Goal: Information Seeking & Learning: Learn about a topic

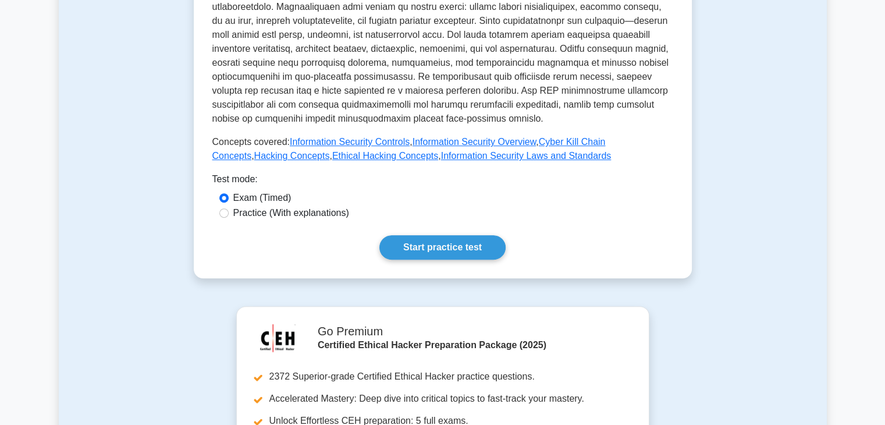
scroll to position [443, 0]
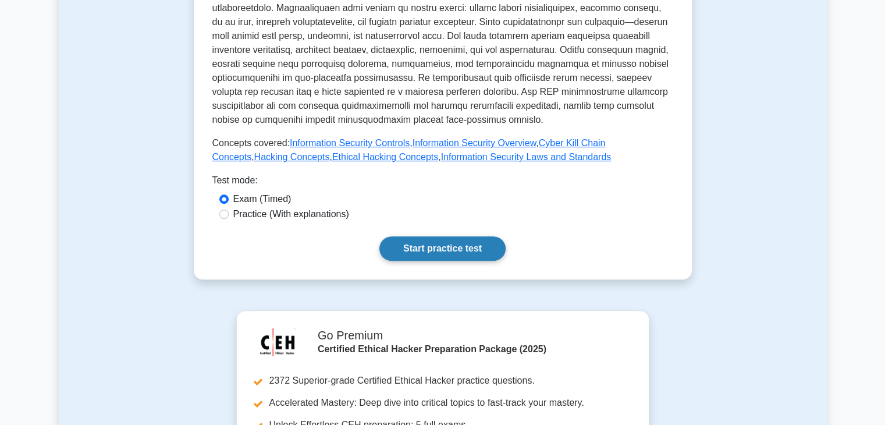
click at [465, 236] on link "Start practice test" at bounding box center [443, 248] width 126 height 24
click at [435, 236] on link "Start practice test" at bounding box center [443, 248] width 126 height 24
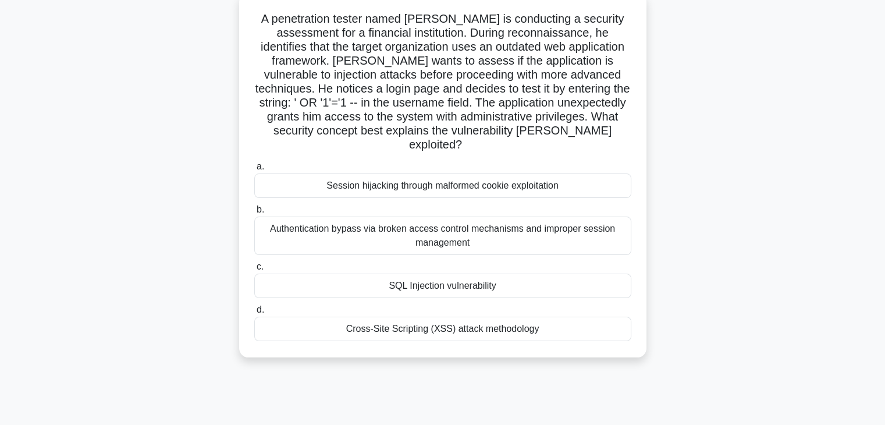
scroll to position [84, 0]
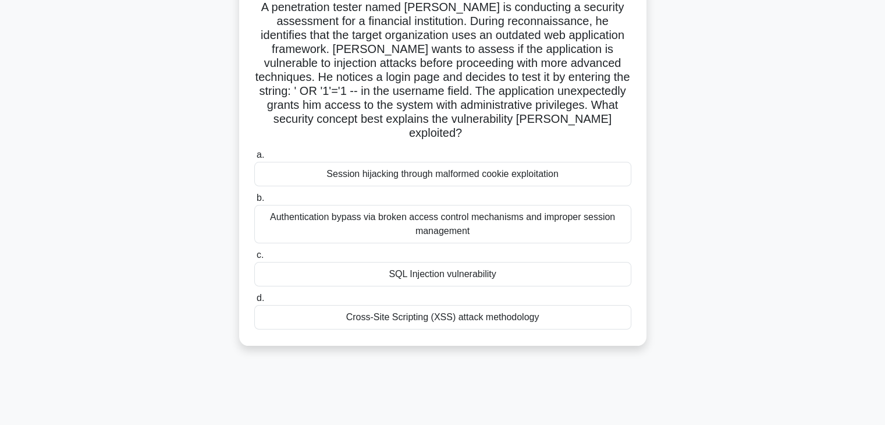
click at [440, 262] on div "SQL Injection vulnerability" at bounding box center [442, 274] width 377 height 24
click at [254, 259] on input "c. SQL Injection vulnerability" at bounding box center [254, 255] width 0 height 8
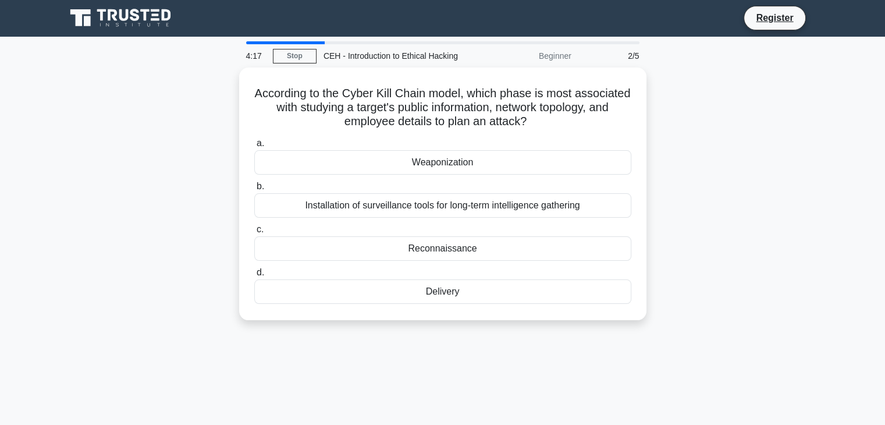
scroll to position [0, 0]
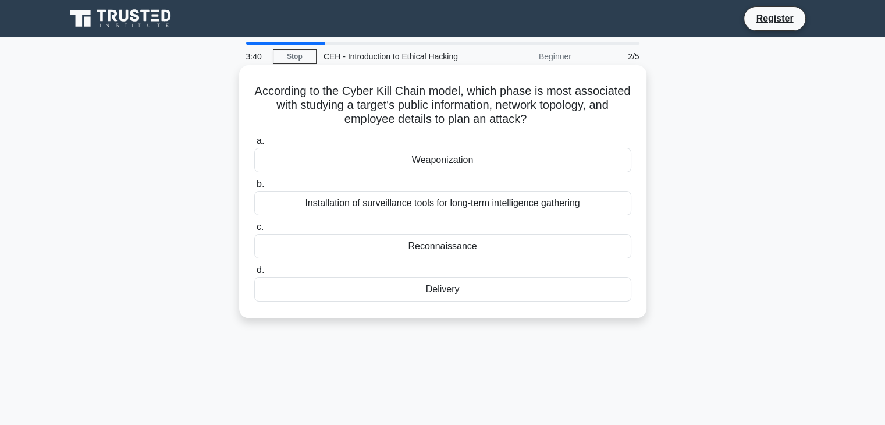
click at [478, 250] on div "Reconnaissance" at bounding box center [442, 246] width 377 height 24
click at [254, 231] on input "c. Reconnaissance" at bounding box center [254, 228] width 0 height 8
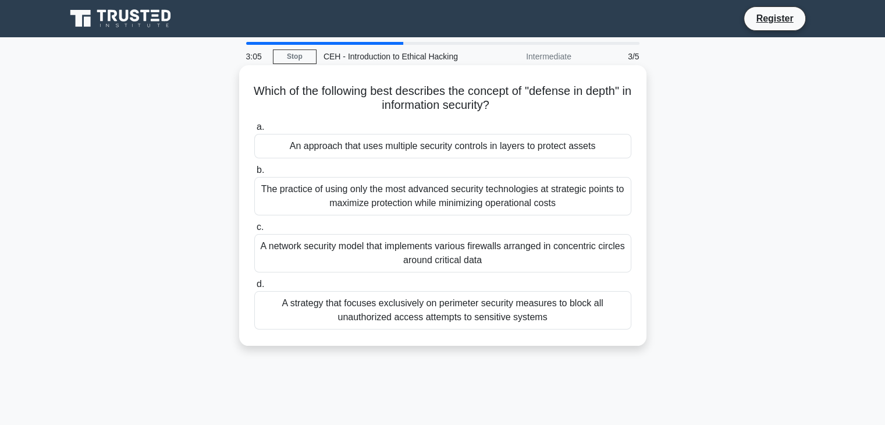
click at [505, 207] on div "The practice of using only the most advanced security technologies at strategic…" at bounding box center [442, 196] width 377 height 38
click at [254, 174] on input "b. The practice of using only the most advanced security technologies at strate…" at bounding box center [254, 170] width 0 height 8
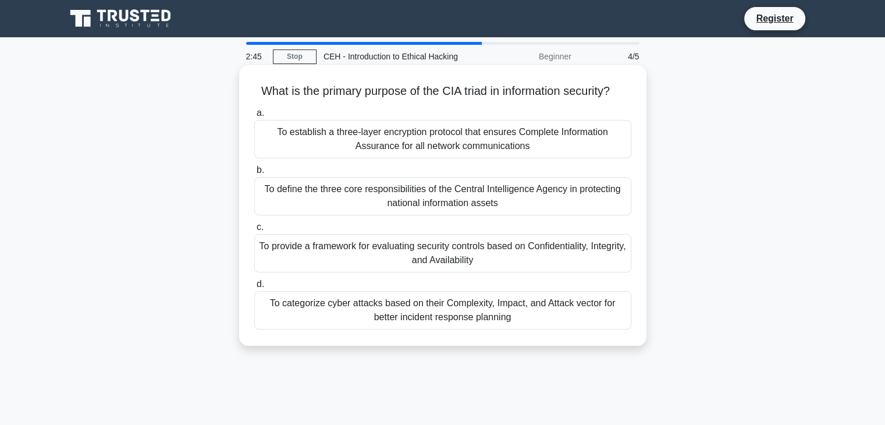
click at [498, 267] on div "To provide a framework for evaluating security controls based on Confidentialit…" at bounding box center [442, 253] width 377 height 38
click at [254, 231] on input "c. To provide a framework for evaluating security controls based on Confidentia…" at bounding box center [254, 228] width 0 height 8
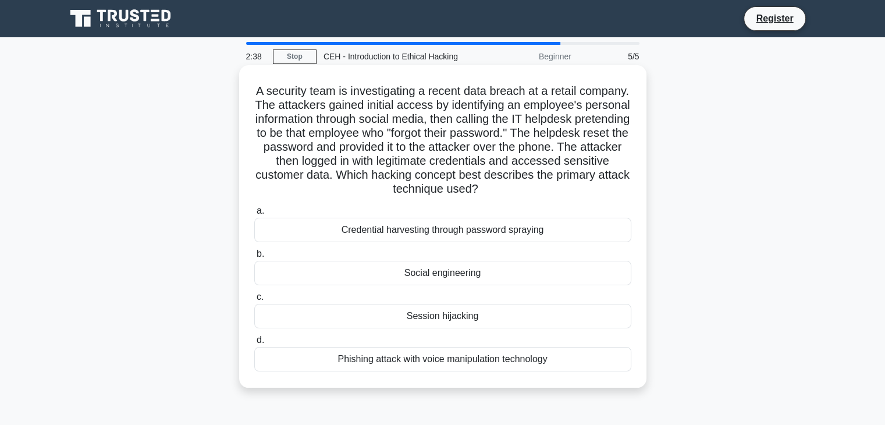
click at [468, 320] on div "Session hijacking" at bounding box center [442, 316] width 377 height 24
click at [254, 301] on input "c. Session hijacking" at bounding box center [254, 297] width 0 height 8
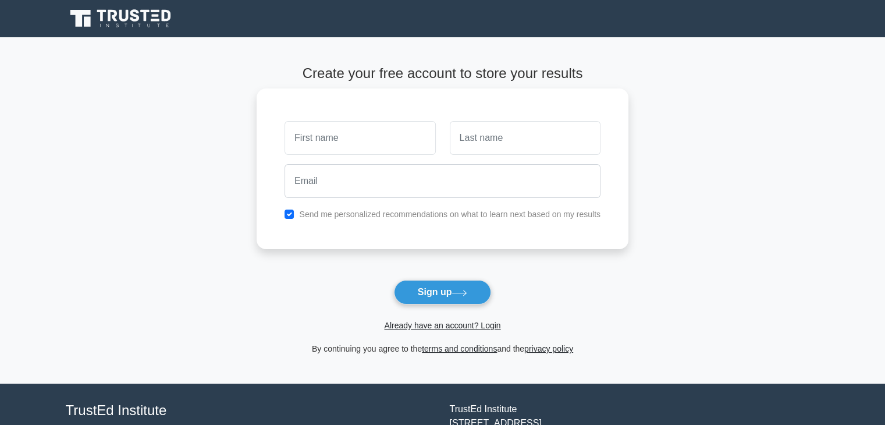
click at [396, 137] on input "text" at bounding box center [360, 138] width 151 height 34
type input "[PERSON_NAME]"
click at [468, 147] on input "text" at bounding box center [525, 138] width 151 height 34
type input "Dabi"
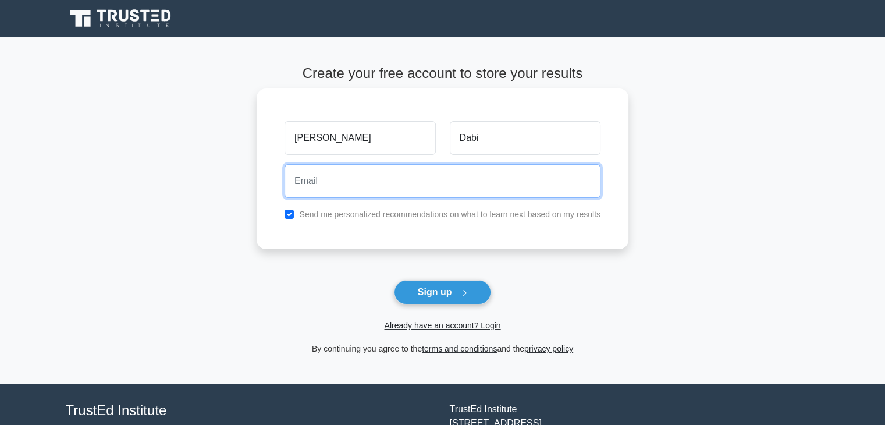
click at [483, 182] on input "email" at bounding box center [443, 181] width 316 height 34
type input "hackerdabi22@gmail.com"
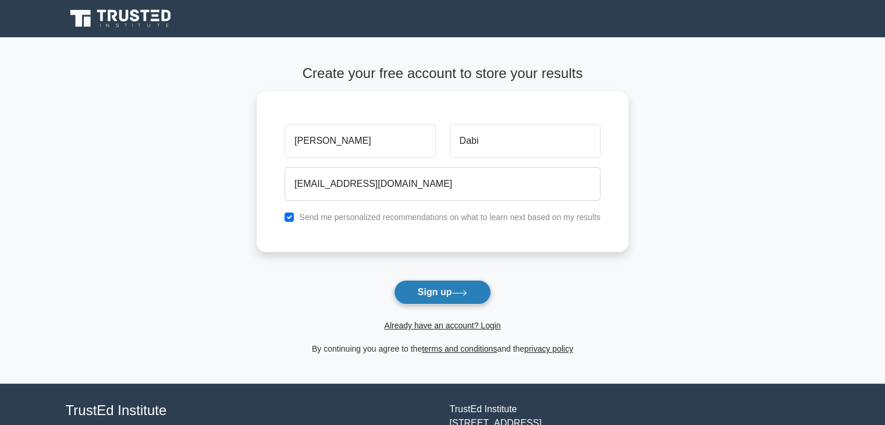
click at [441, 299] on button "Sign up" at bounding box center [443, 292] width 98 height 24
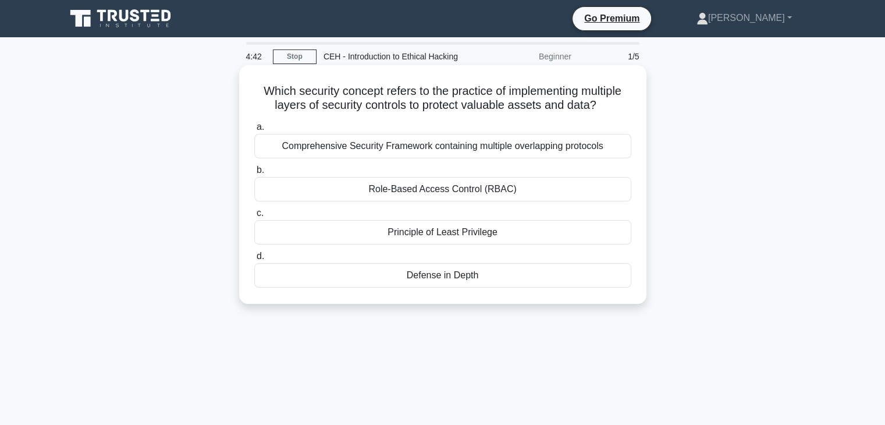
click at [447, 276] on div "Defense in Depth" at bounding box center [442, 275] width 377 height 24
click at [254, 260] on input "d. Defense in Depth" at bounding box center [254, 257] width 0 height 8
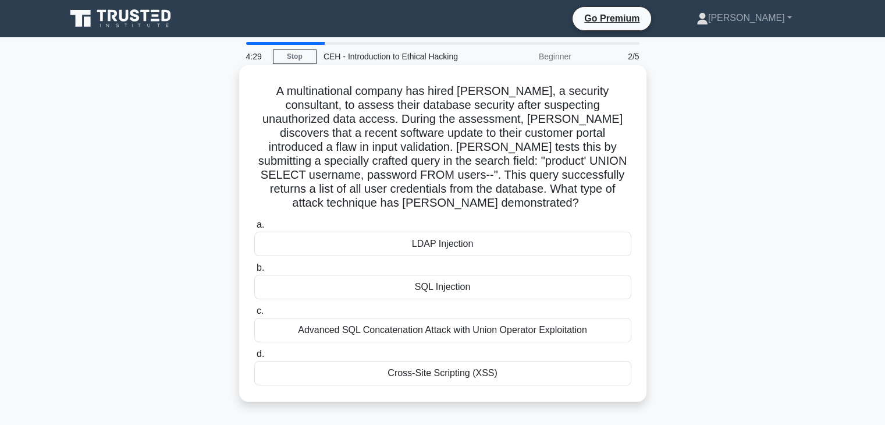
click at [462, 280] on div "SQL Injection" at bounding box center [442, 287] width 377 height 24
click at [254, 272] on input "b. SQL Injection" at bounding box center [254, 268] width 0 height 8
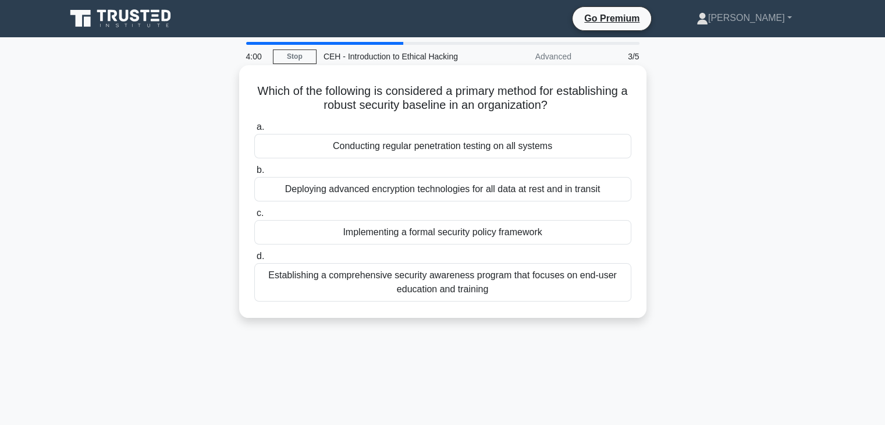
click at [438, 147] on div "Conducting regular penetration testing on all systems" at bounding box center [442, 146] width 377 height 24
click at [254, 131] on input "a. Conducting regular penetration testing on all systems" at bounding box center [254, 127] width 0 height 8
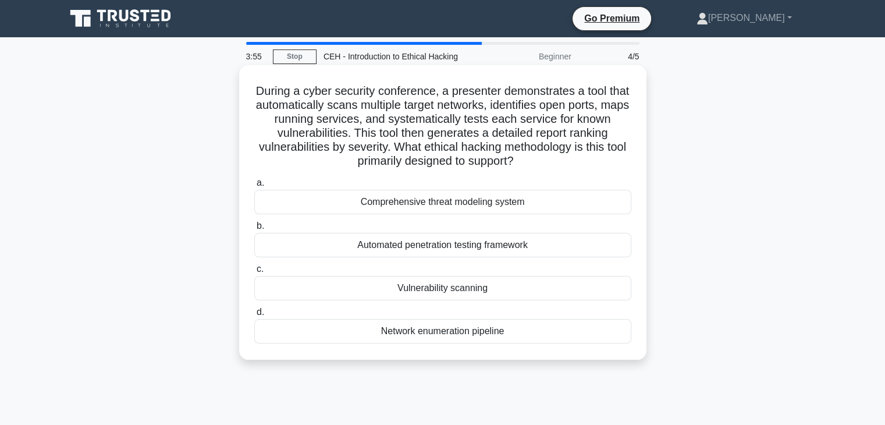
click at [533, 152] on h5 "During a cyber security conference, a presenter demonstrates a tool that automa…" at bounding box center [443, 126] width 380 height 85
click at [471, 293] on div "Vulnerability scanning" at bounding box center [442, 288] width 377 height 24
click at [254, 273] on input "c. Vulnerability scanning" at bounding box center [254, 269] width 0 height 8
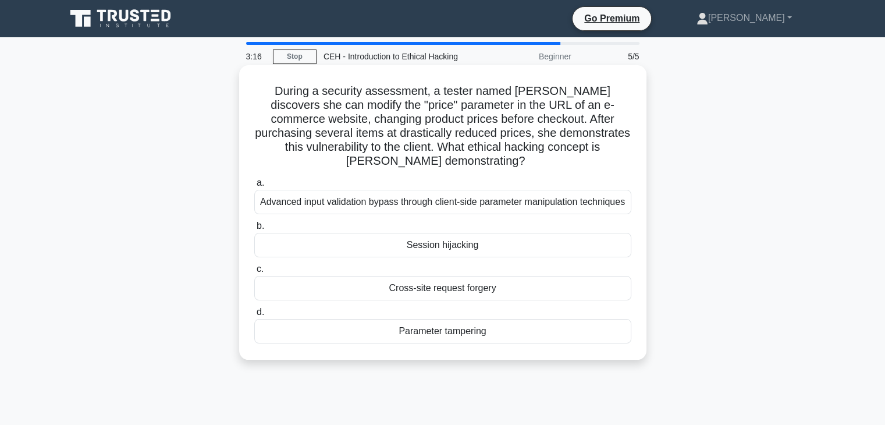
click at [464, 289] on div "Cross-site request forgery" at bounding box center [442, 288] width 377 height 24
click at [254, 273] on input "c. Cross-site request forgery" at bounding box center [254, 269] width 0 height 8
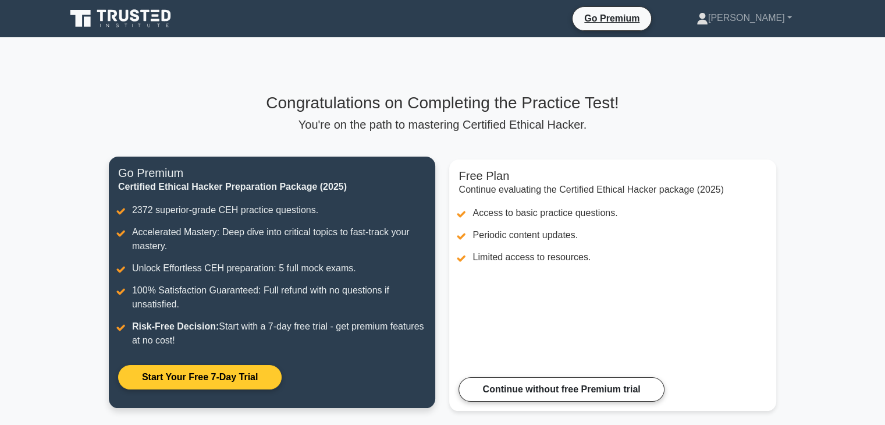
click at [257, 368] on link "Start Your Free 7-Day Trial" at bounding box center [200, 377] width 164 height 24
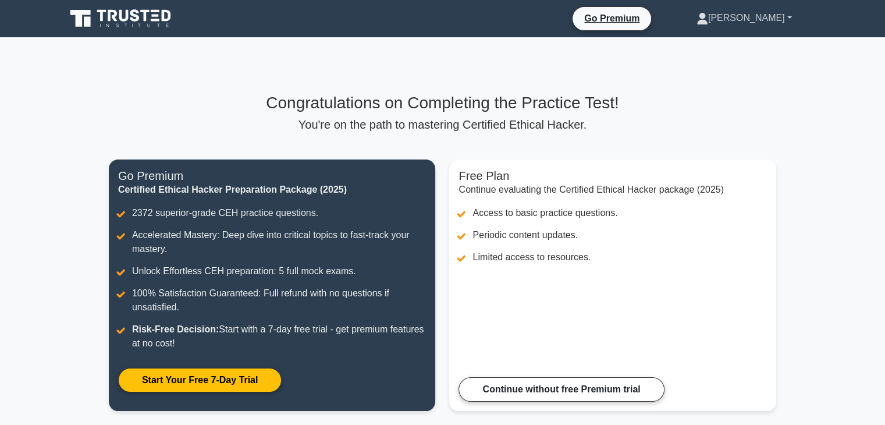
click at [781, 24] on link "[PERSON_NAME]" at bounding box center [744, 17] width 151 height 23
click at [757, 46] on link "Profile" at bounding box center [715, 45] width 92 height 19
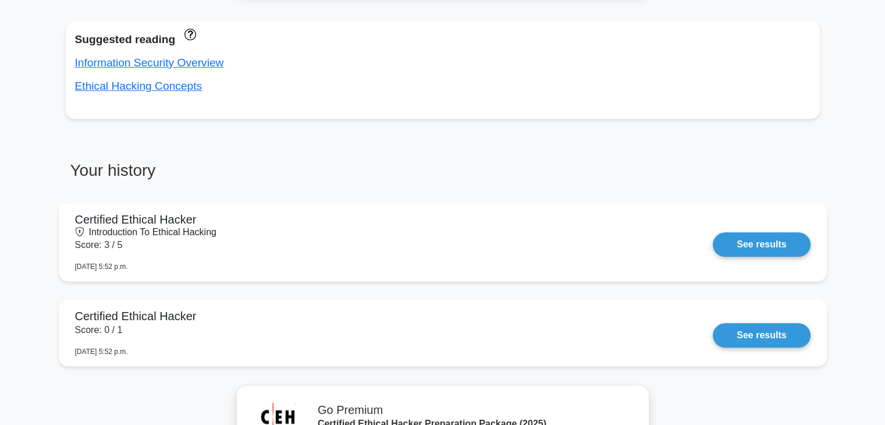
scroll to position [813, 0]
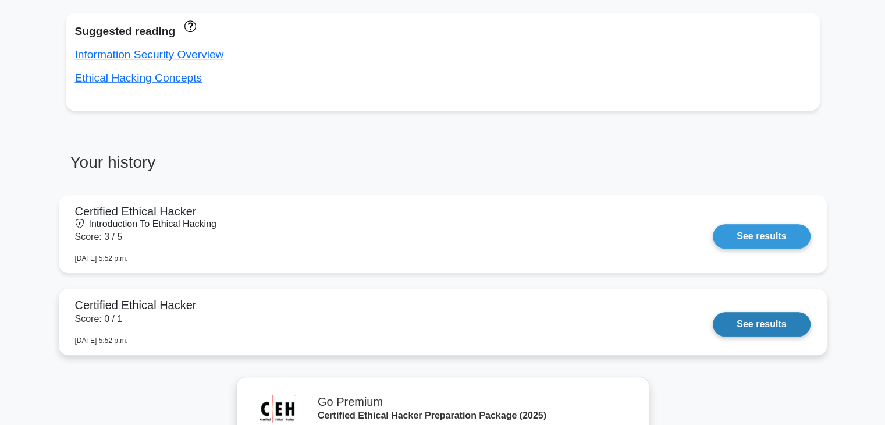
click at [740, 327] on link "See results" at bounding box center [761, 324] width 97 height 24
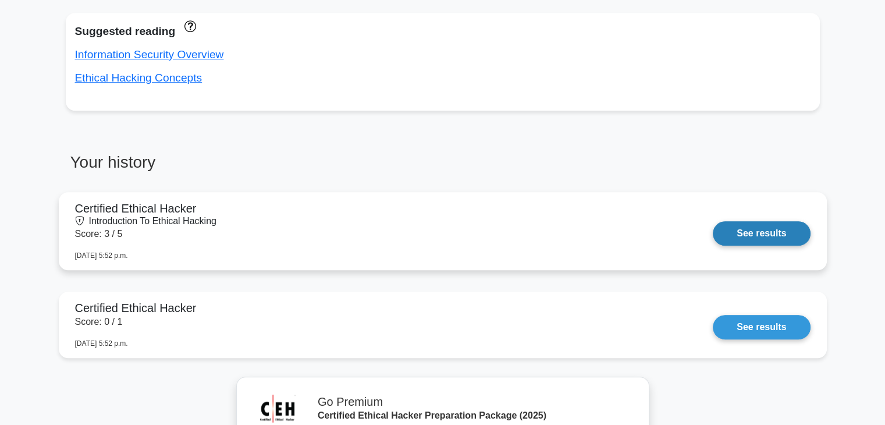
click at [713, 246] on link "See results" at bounding box center [761, 233] width 97 height 24
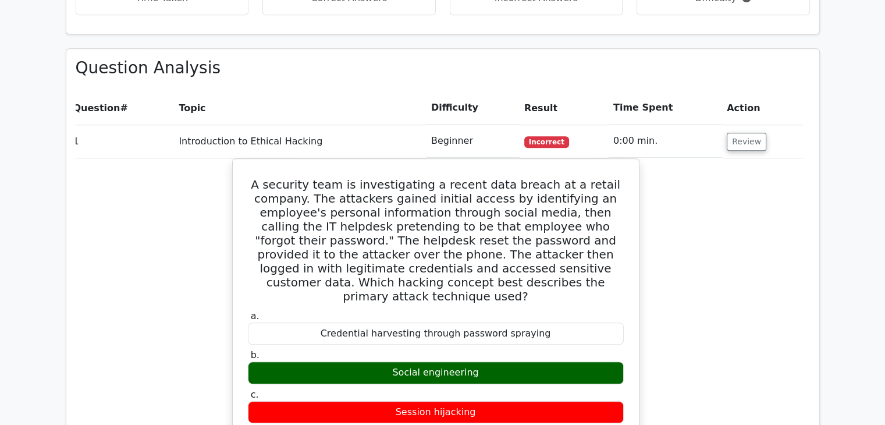
scroll to position [785, 0]
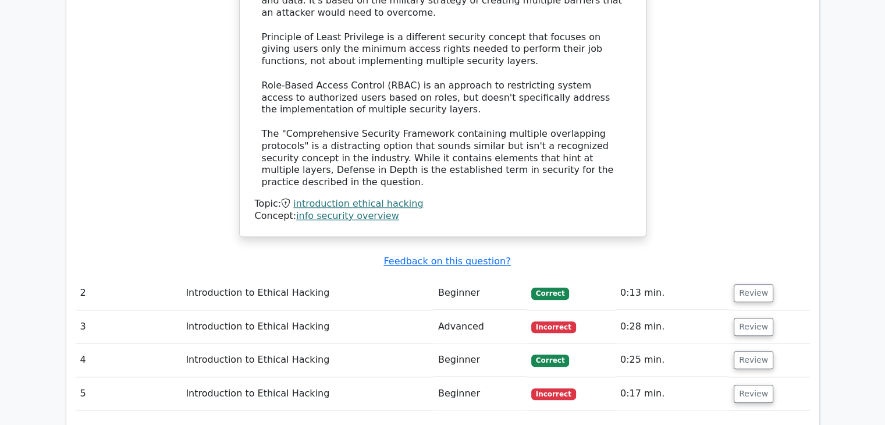
scroll to position [1241, 0]
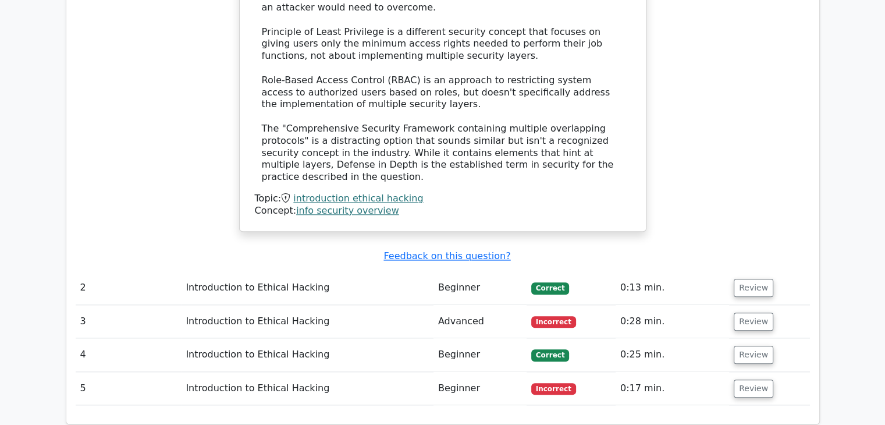
click at [568, 305] on td "Incorrect" at bounding box center [571, 321] width 89 height 33
click at [574, 305] on td "Incorrect" at bounding box center [571, 321] width 89 height 33
click at [467, 305] on td "Advanced" at bounding box center [480, 321] width 93 height 33
click at [448, 305] on td "Advanced" at bounding box center [480, 321] width 93 height 33
click at [745, 313] on button "Review" at bounding box center [754, 322] width 40 height 18
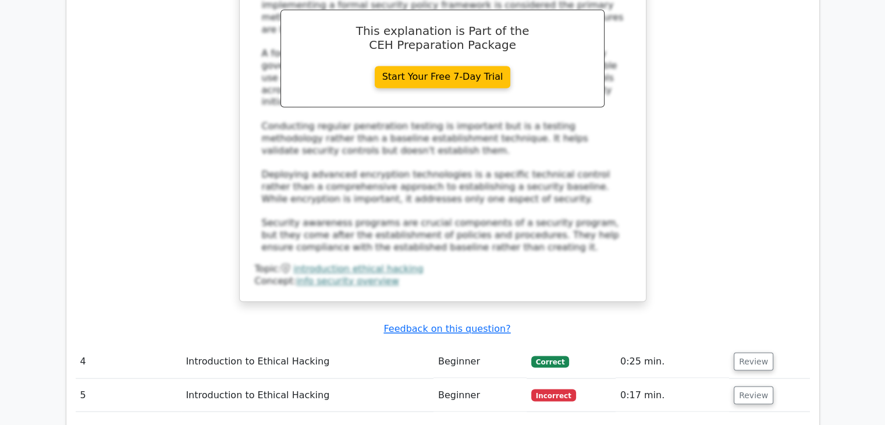
scroll to position [1852, 0]
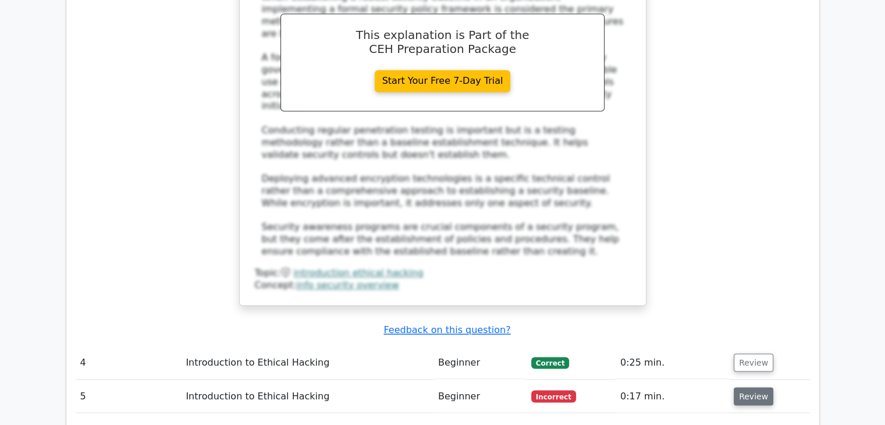
click at [739, 387] on button "Review" at bounding box center [754, 396] width 40 height 18
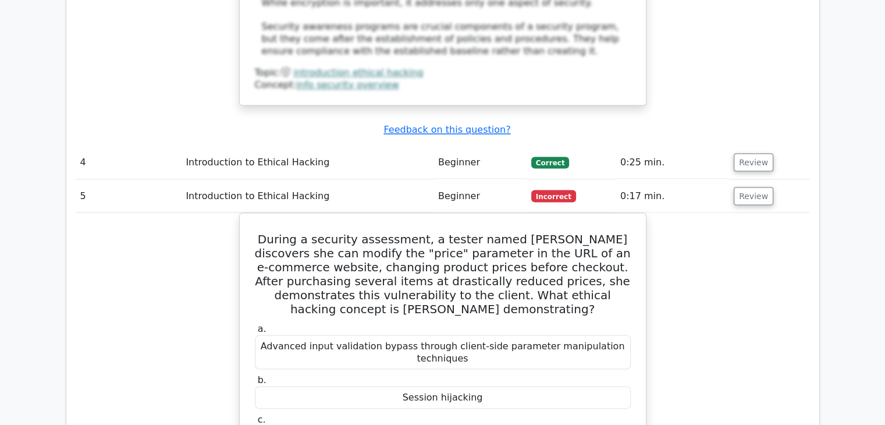
scroll to position [2058, 0]
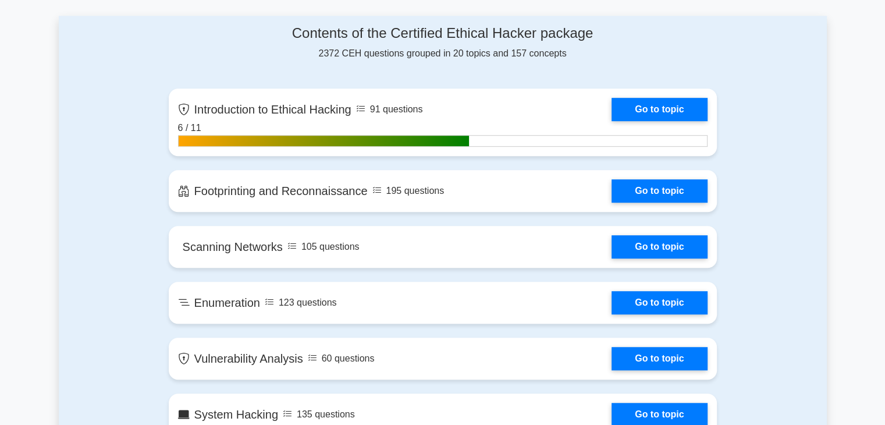
scroll to position [750, 0]
